Goal: Task Accomplishment & Management: Use online tool/utility

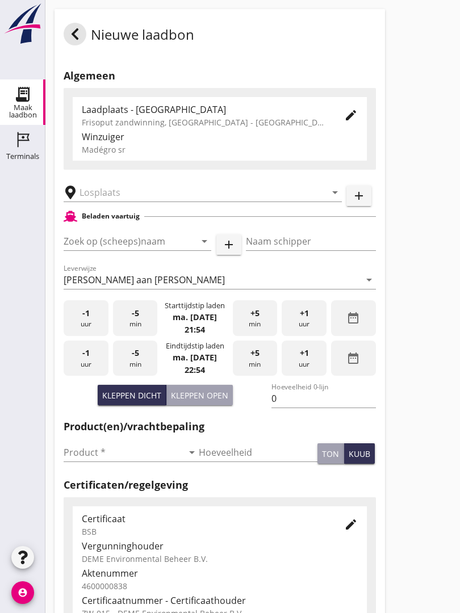
click at [155, 199] on input "text" at bounding box center [195, 192] width 231 height 18
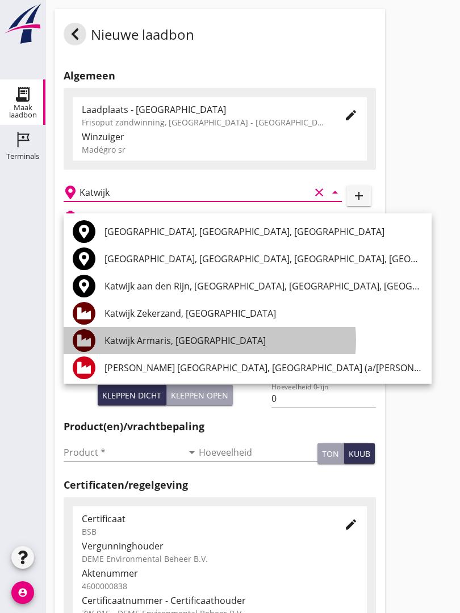
click at [196, 341] on div "Katwijk Armaris, [GEOGRAPHIC_DATA]" at bounding box center [264, 341] width 318 height 14
type input "Katwijk Armaris, [GEOGRAPHIC_DATA]"
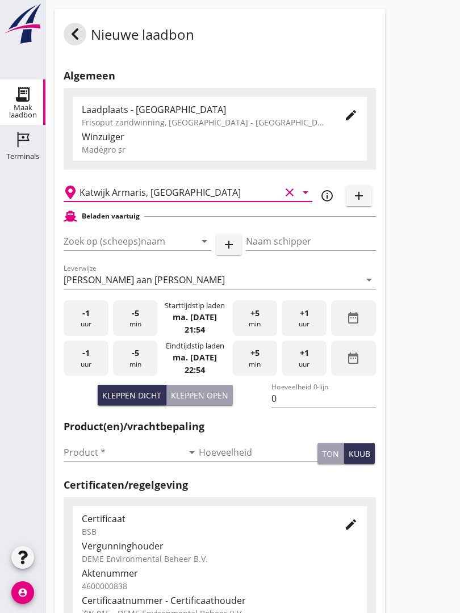
click at [176, 250] on input "Zoek op (scheeps)naam" at bounding box center [122, 241] width 116 height 18
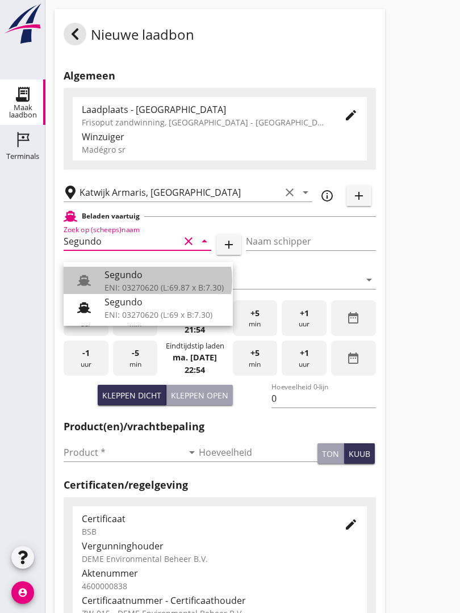
click at [156, 279] on div "Segundo" at bounding box center [164, 275] width 119 height 14
type input "Segundo"
type input "[PERSON_NAME]"
type input "478"
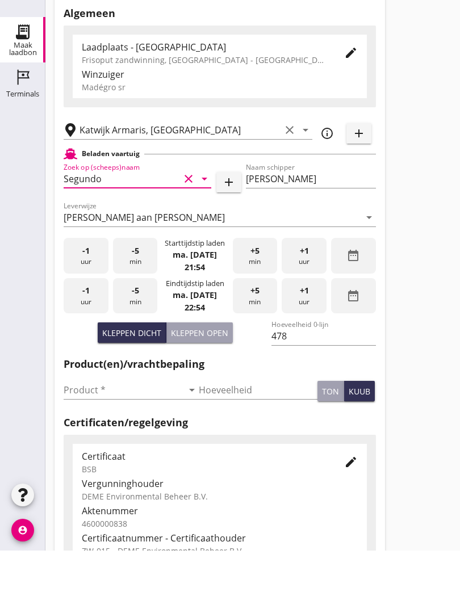
click at [91, 444] on input "Product *" at bounding box center [123, 453] width 119 height 18
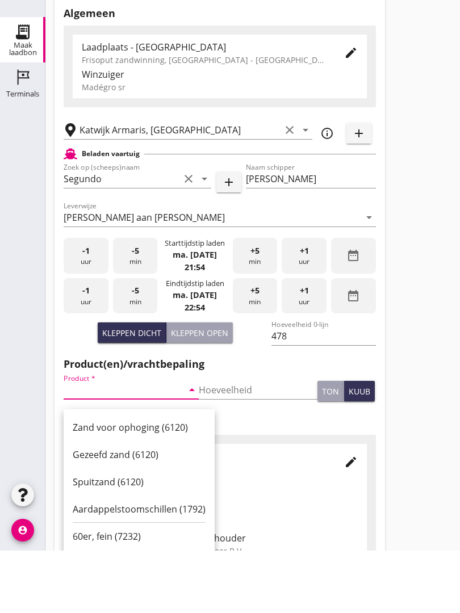
scroll to position [65, 0]
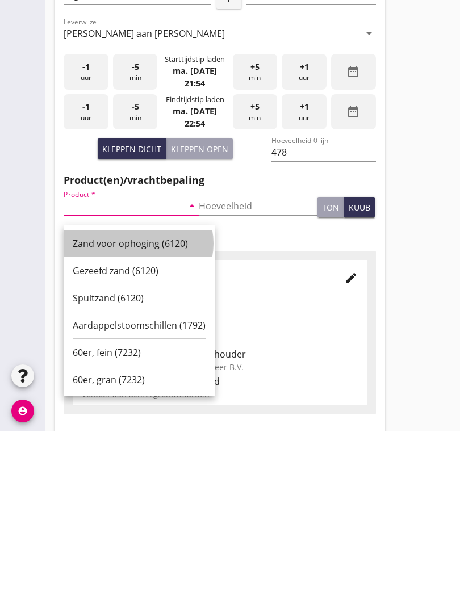
click at [135, 419] on div "Zand voor ophoging (6120)" at bounding box center [139, 426] width 133 height 14
type input "Zand voor ophoging (6120)"
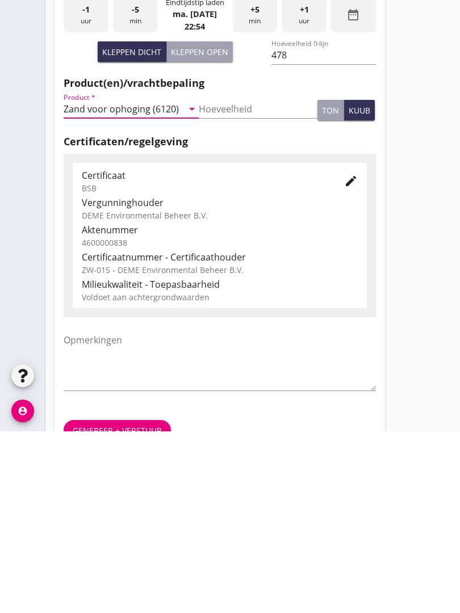
scroll to position [199, 0]
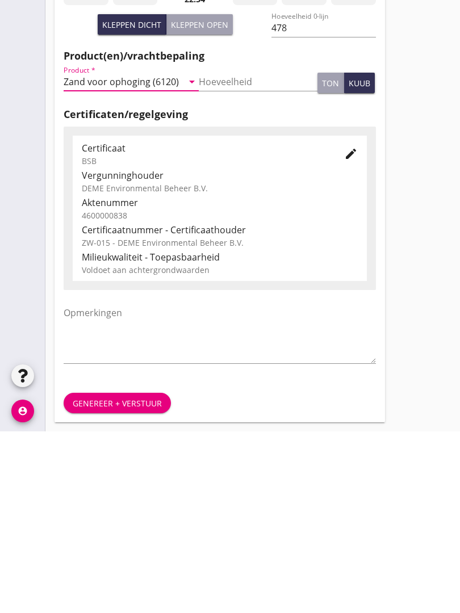
click at [116, 579] on div "Genereer + verstuur" at bounding box center [117, 585] width 89 height 12
